Goal: Task Accomplishment & Management: Manage account settings

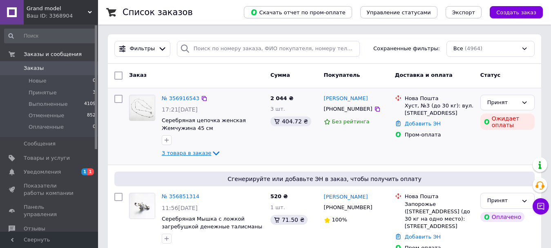
click at [210, 88] on div "Заказ Сумма Покупатель Доставка и оплата Статус" at bounding box center [324, 76] width 433 height 24
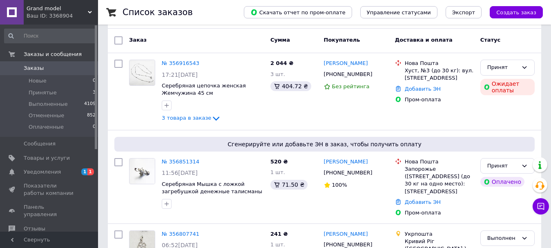
scroll to position [86, 0]
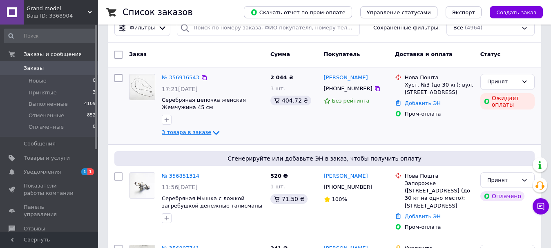
click at [211, 130] on icon at bounding box center [216, 133] width 10 height 10
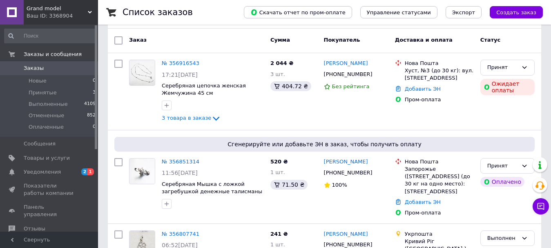
scroll to position [86, 0]
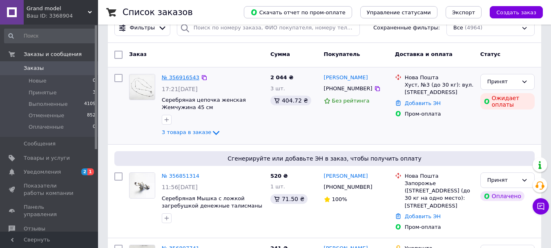
click at [186, 77] on link "№ 356916543" at bounding box center [181, 77] width 38 height 6
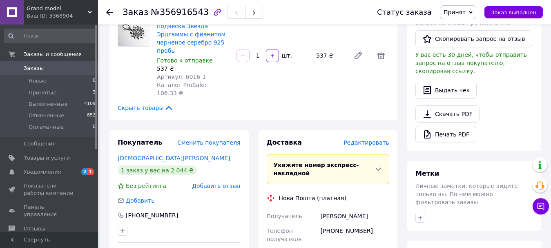
scroll to position [245, 0]
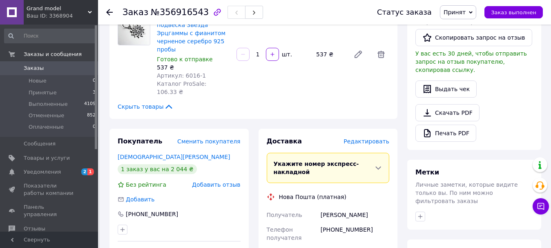
click at [32, 71] on span "Заказы" at bounding box center [34, 68] width 20 height 7
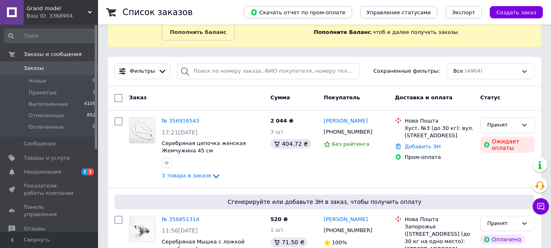
scroll to position [57, 0]
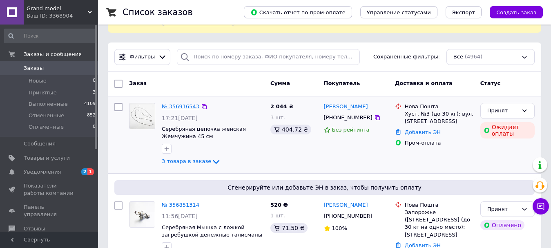
click at [184, 105] on link "№ 356916543" at bounding box center [181, 106] width 38 height 6
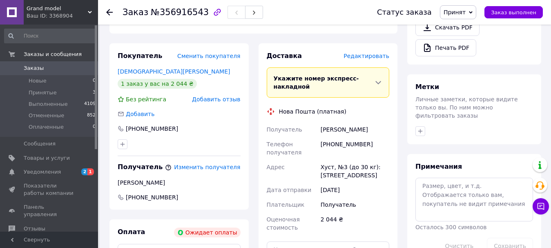
scroll to position [329, 0]
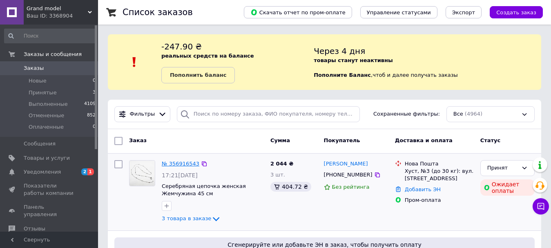
click at [184, 161] on link "№ 356916543" at bounding box center [181, 163] width 38 height 6
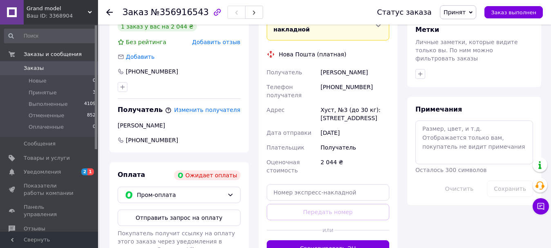
scroll to position [389, 0]
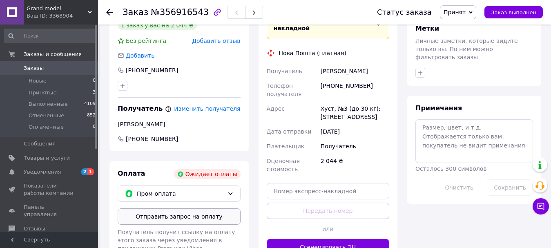
click at [203, 208] on button "Отправить запрос на оплату" at bounding box center [179, 216] width 123 height 16
click at [34, 69] on span "Заказы" at bounding box center [34, 68] width 20 height 7
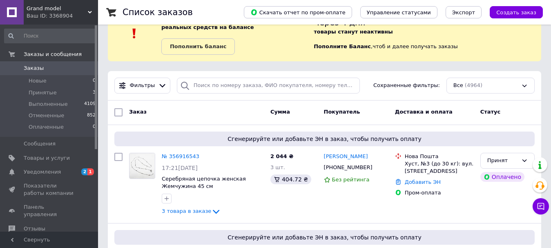
scroll to position [100, 0]
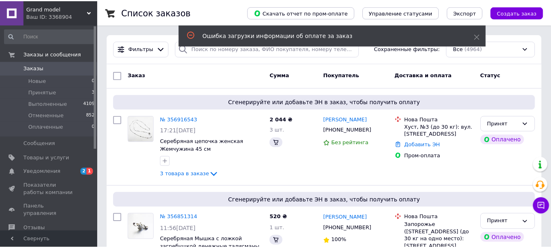
scroll to position [35, 0]
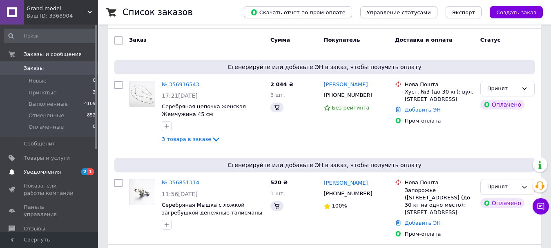
click at [49, 174] on span "Уведомления" at bounding box center [42, 171] width 37 height 7
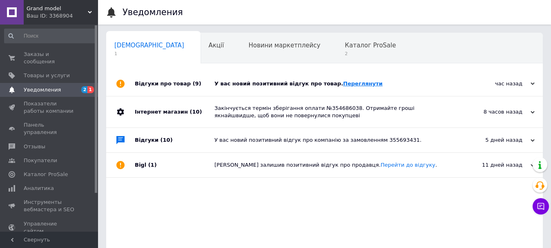
click at [347, 86] on link "Переглянути" at bounding box center [363, 83] width 40 height 6
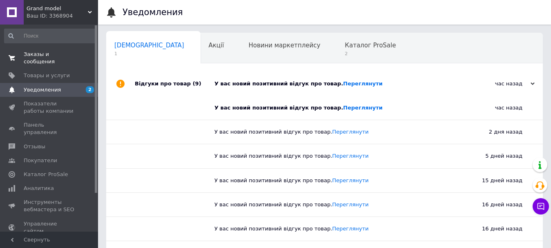
click at [39, 55] on span "Заказы и сообщения" at bounding box center [50, 58] width 52 height 15
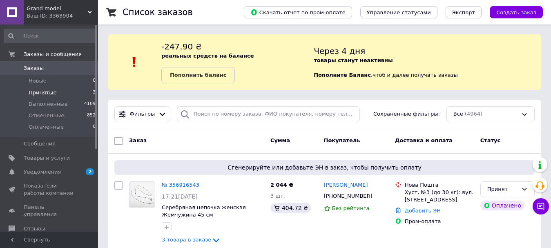
click at [46, 92] on span "Принятые" at bounding box center [43, 92] width 28 height 7
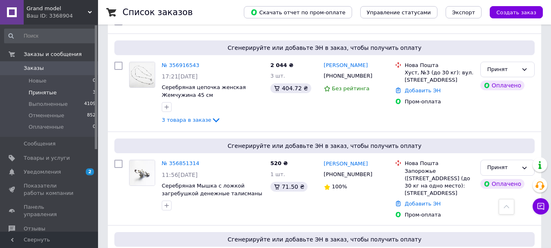
scroll to position [229, 0]
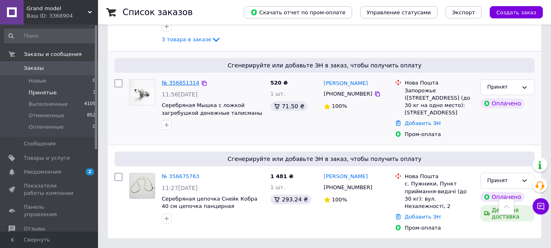
click at [186, 81] on link "№ 356851314" at bounding box center [181, 83] width 38 height 6
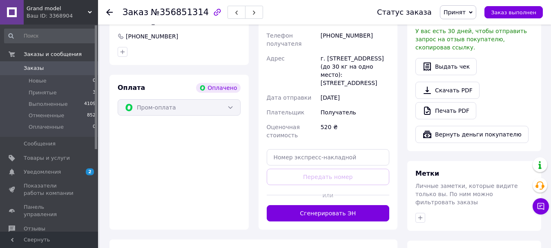
scroll to position [545, 0]
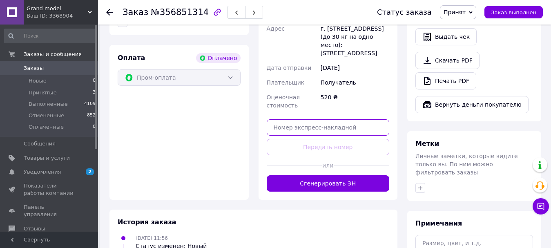
click at [356, 119] on input "text" at bounding box center [328, 127] width 123 height 16
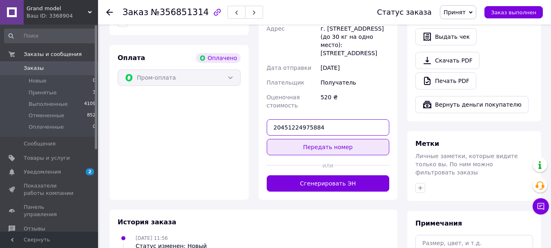
type input "20451224975884"
click at [349, 139] on button "Передать номер" at bounding box center [328, 147] width 123 height 16
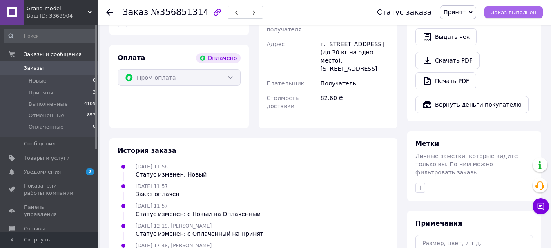
click at [511, 12] on span "Заказ выполнен" at bounding box center [513, 12] width 45 height 6
click at [51, 92] on span "Принятые" at bounding box center [43, 92] width 28 height 7
